Goal: Task Accomplishment & Management: Manage account settings

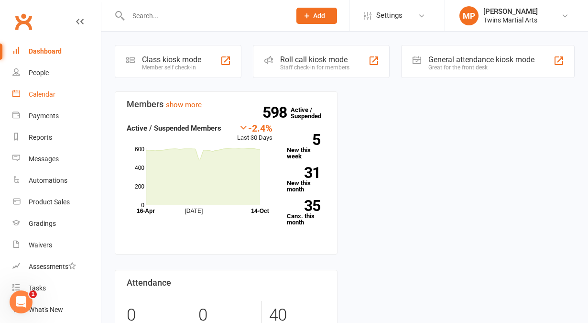
click at [54, 92] on div "Calendar" at bounding box center [42, 94] width 27 height 8
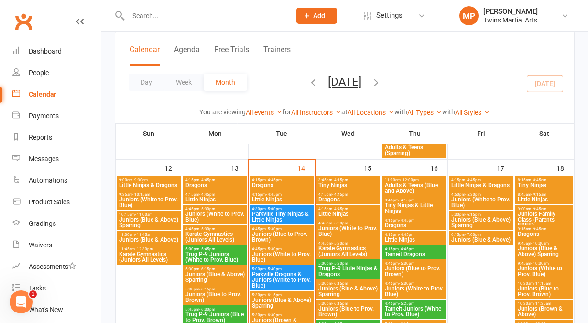
scroll to position [519, 0]
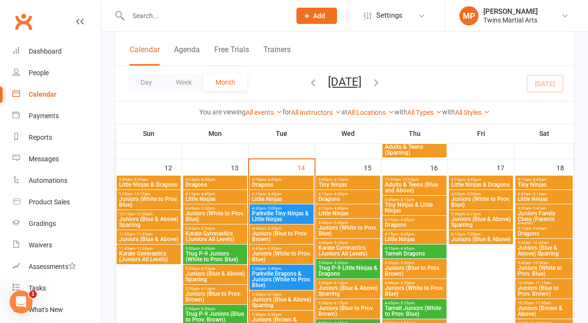
click at [279, 184] on span "Dragons" at bounding box center [282, 185] width 60 height 6
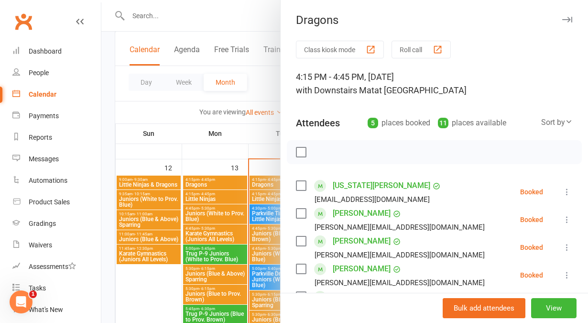
click at [251, 139] on div at bounding box center [344, 161] width 487 height 323
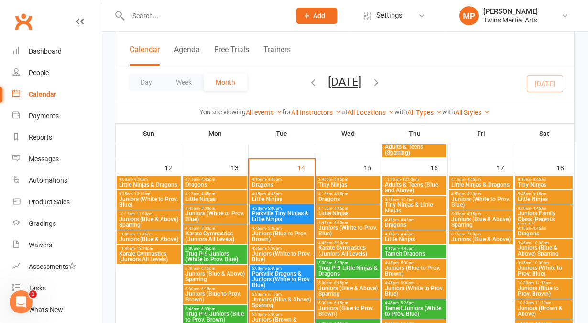
click at [286, 231] on span "Juniors (Blue to Prov. Brown)" at bounding box center [282, 235] width 60 height 11
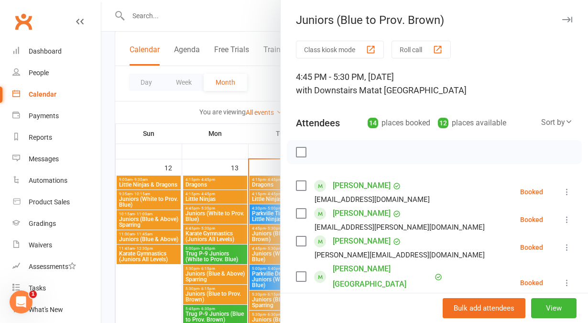
click at [253, 140] on div at bounding box center [344, 161] width 487 height 323
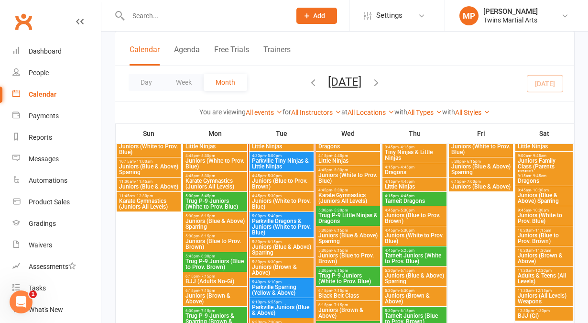
scroll to position [588, 0]
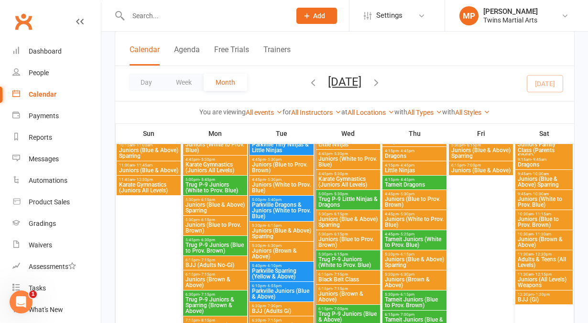
click at [277, 248] on span "Juniors (Brown & Above)" at bounding box center [282, 253] width 60 height 11
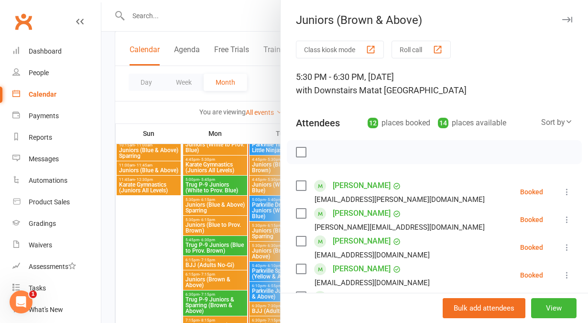
click at [264, 87] on div at bounding box center [344, 161] width 487 height 323
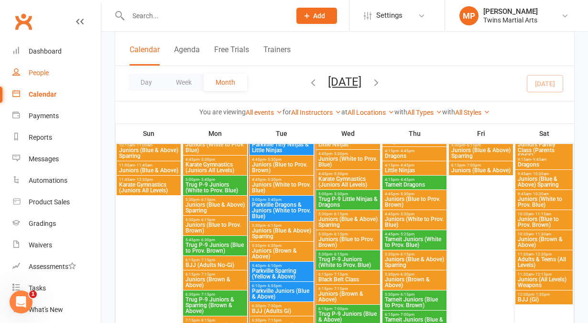
click at [47, 72] on div "People" at bounding box center [39, 73] width 20 height 8
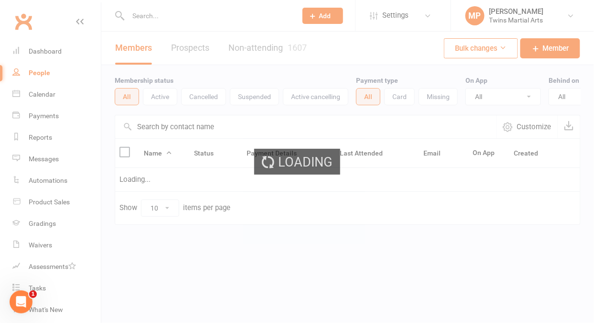
click at [163, 19] on div "Loading" at bounding box center [297, 161] width 594 height 323
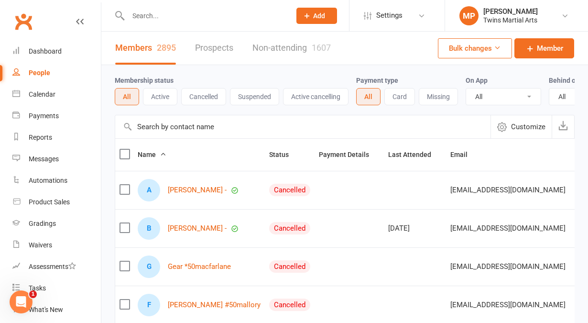
click at [158, 17] on input "text" at bounding box center [204, 15] width 159 height 13
paste input "[PERSON_NAME]"
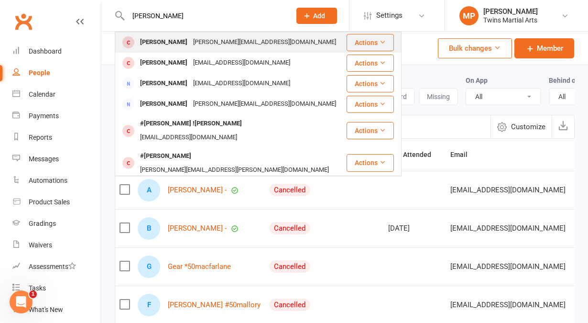
type input "[PERSON_NAME]"
click at [162, 41] on div "[PERSON_NAME]" at bounding box center [163, 42] width 53 height 14
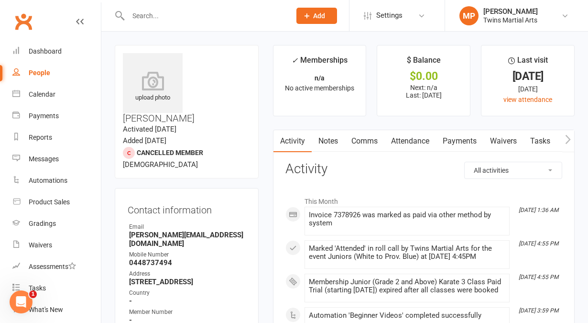
click at [154, 15] on input "text" at bounding box center [204, 15] width 159 height 13
paste input "[PERSON_NAME]"
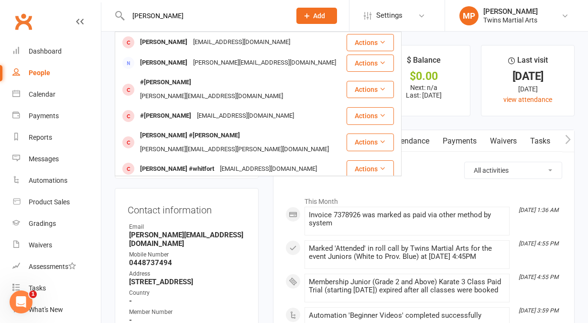
type input "[PERSON_NAME]"
click at [163, 43] on div "[PERSON_NAME]" at bounding box center [163, 42] width 53 height 14
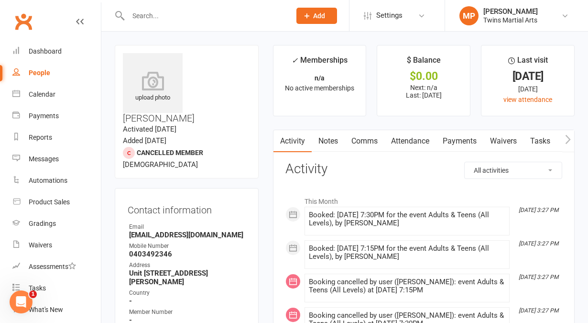
click at [147, 19] on input "text" at bounding box center [204, 15] width 159 height 13
paste input "[PERSON_NAME]"
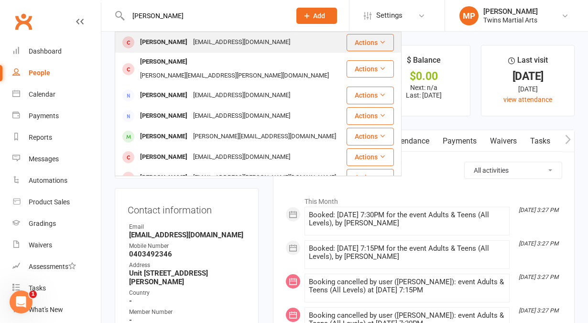
type input "[PERSON_NAME]"
click at [163, 42] on div "[PERSON_NAME]" at bounding box center [163, 42] width 53 height 14
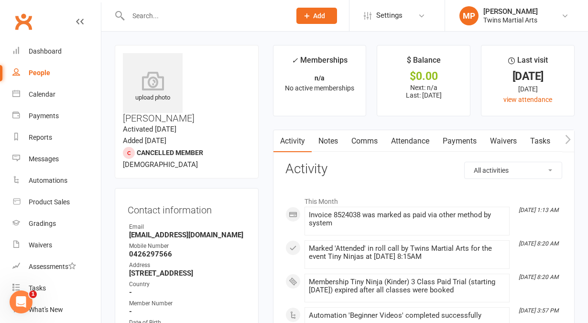
click at [159, 15] on input "text" at bounding box center [204, 15] width 159 height 13
paste input "[PERSON_NAME]"
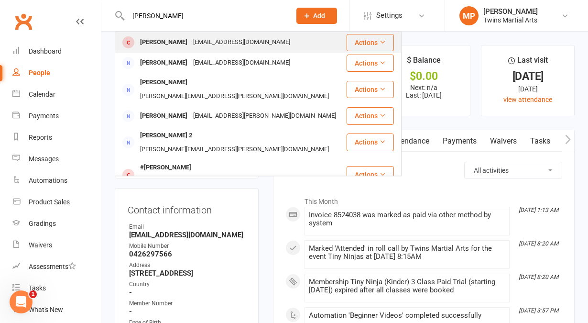
type input "[PERSON_NAME]"
click at [160, 35] on div "[PERSON_NAME] [EMAIL_ADDRESS][DOMAIN_NAME]" at bounding box center [231, 43] width 230 height 20
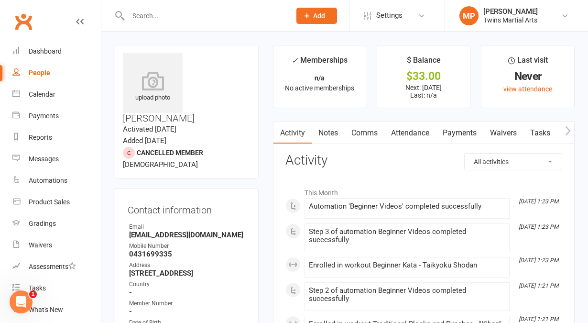
click at [153, 12] on input "text" at bounding box center [204, 15] width 159 height 13
paste input "[PERSON_NAME]"
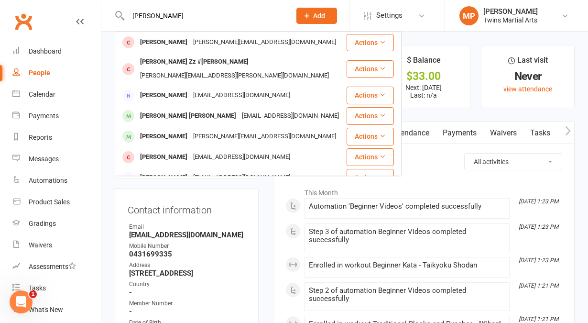
type input "[PERSON_NAME]"
click at [157, 37] on div "[PERSON_NAME]" at bounding box center [163, 42] width 53 height 14
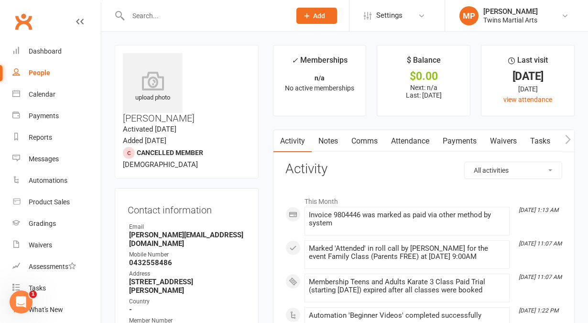
click at [165, 14] on input "text" at bounding box center [204, 15] width 159 height 13
paste input "[PERSON_NAME]"
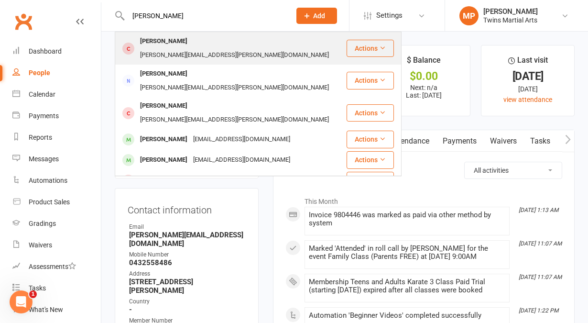
type input "[PERSON_NAME]"
click at [147, 42] on div "[PERSON_NAME]" at bounding box center [163, 41] width 53 height 14
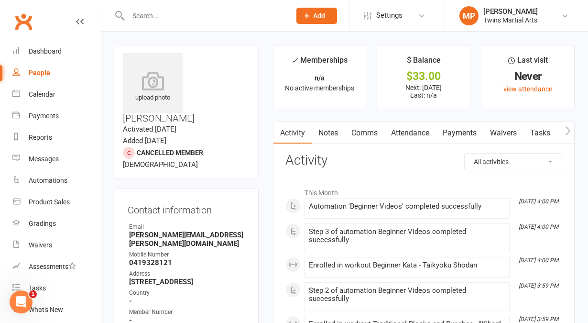
click at [140, 10] on input "text" at bounding box center [204, 15] width 159 height 13
paste input "[PERSON_NAME]"
click at [140, 10] on input "[PERSON_NAME]" at bounding box center [204, 15] width 159 height 13
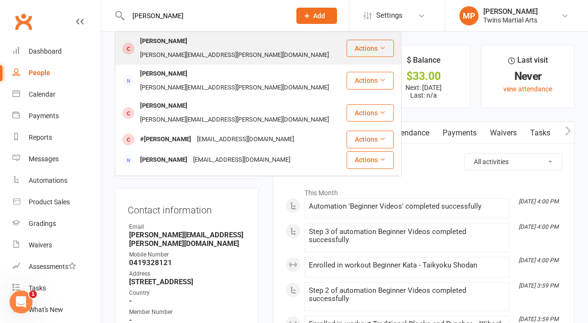
type input "[PERSON_NAME]"
click at [165, 39] on div "[PERSON_NAME]" at bounding box center [163, 41] width 53 height 14
